Goal: Task Accomplishment & Management: Use online tool/utility

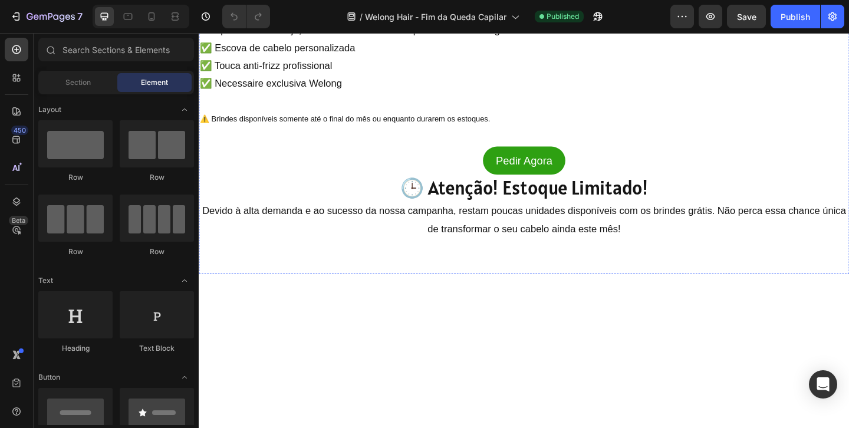
scroll to position [1088, 0]
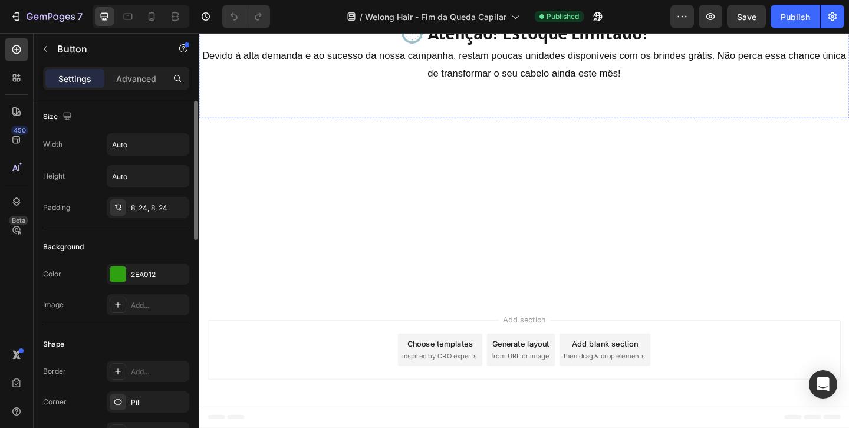
scroll to position [1155, 0]
click at [573, 13] on p "Pedir Agora" at bounding box center [553, 2] width 62 height 21
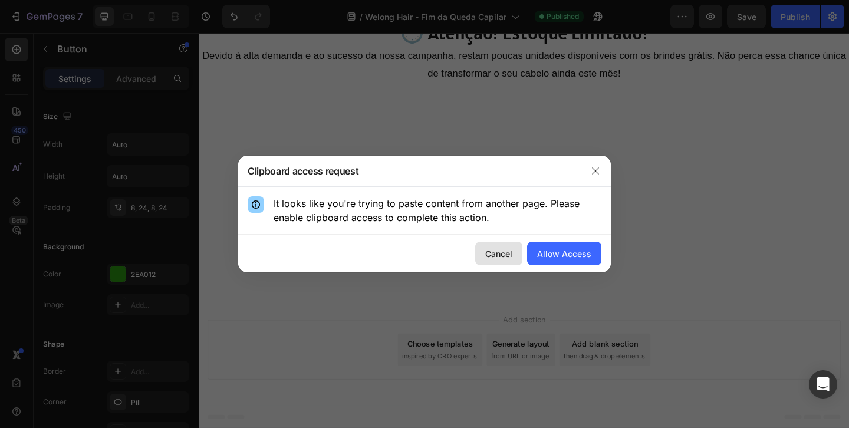
click at [517, 256] on button "Cancel" at bounding box center [498, 254] width 47 height 24
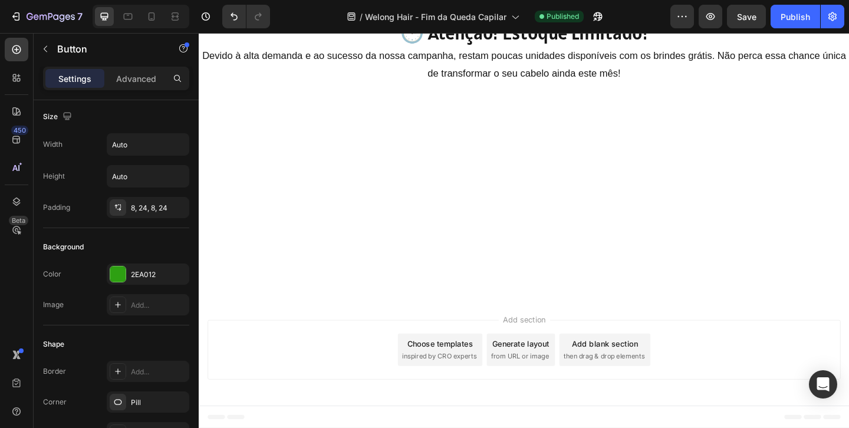
click at [568, 13] on p "Pedir Agora" at bounding box center [553, 2] width 62 height 21
click at [800, 22] on div "Publish" at bounding box center [795, 17] width 29 height 12
